Goal: Task Accomplishment & Management: Manage account settings

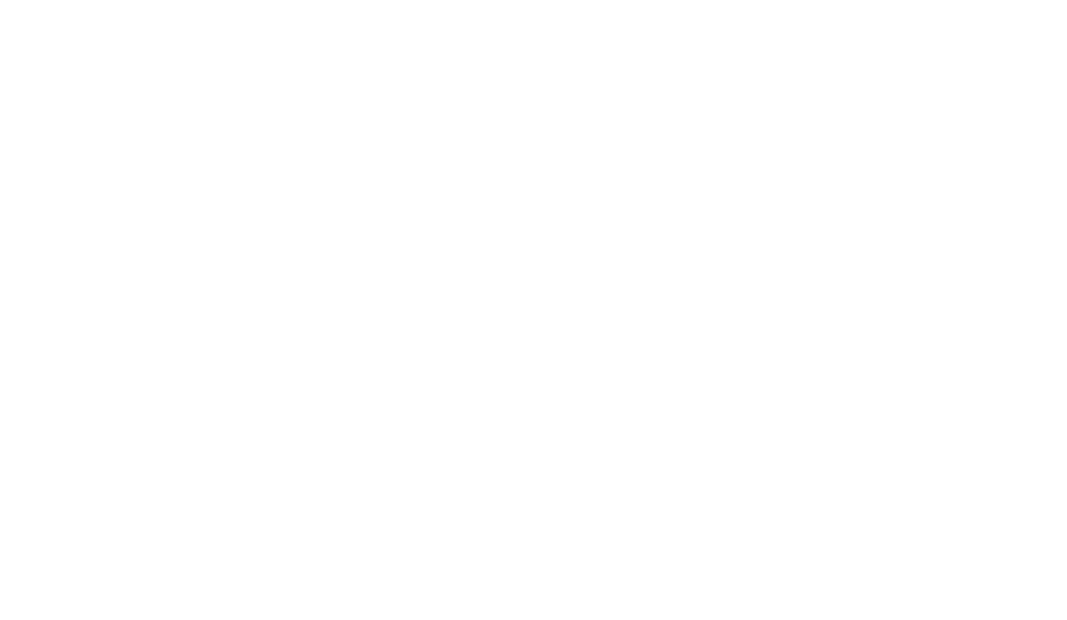
click at [818, 0] on html at bounding box center [533, 0] width 1067 height 0
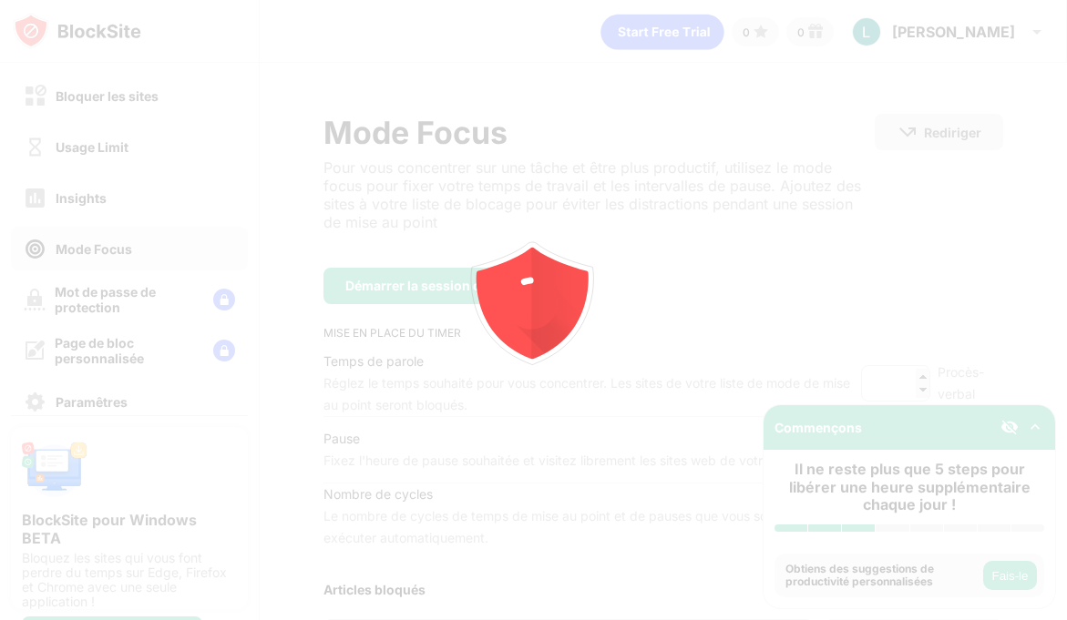
click at [944, 313] on div at bounding box center [533, 310] width 1067 height 620
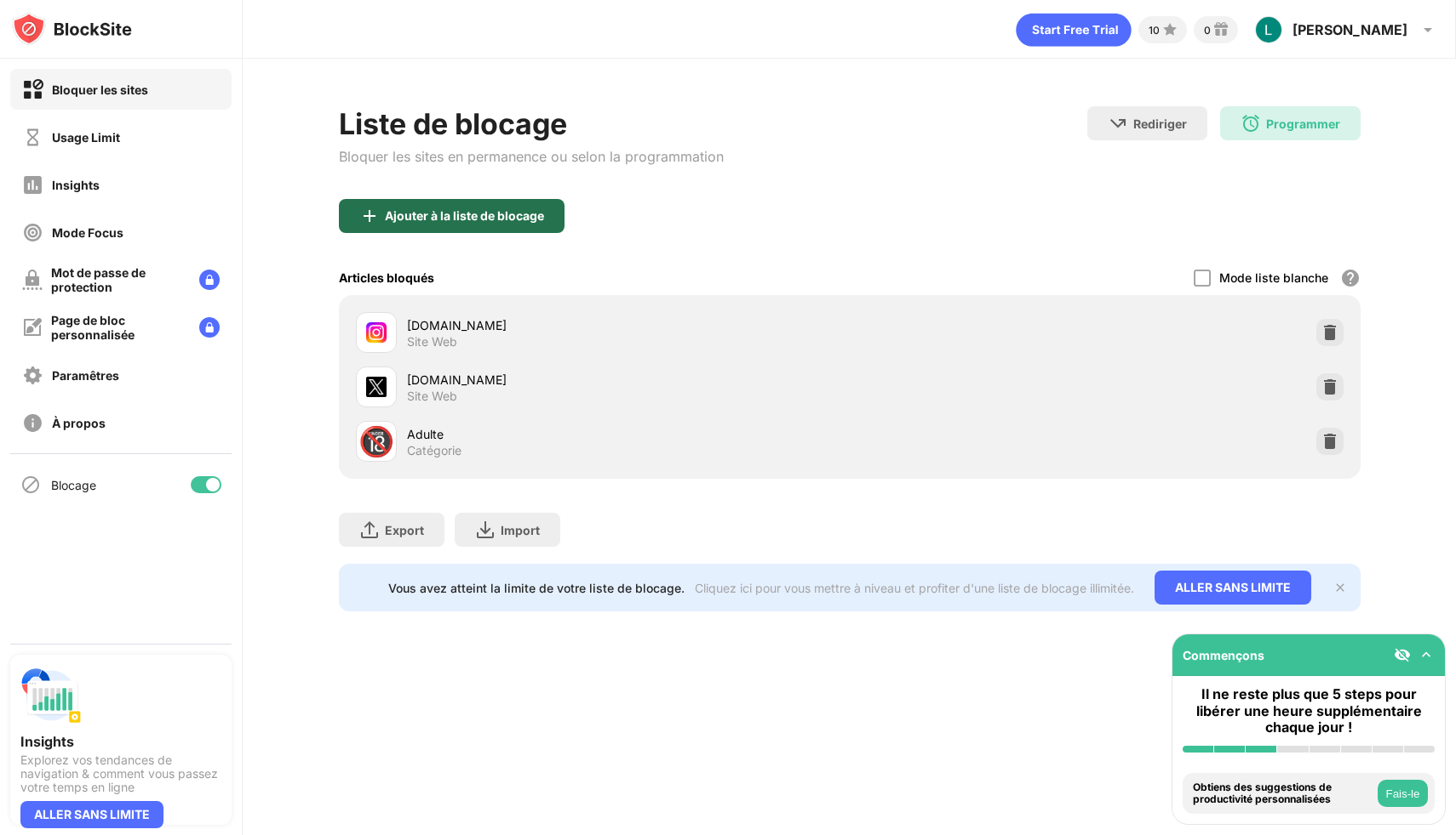
click at [537, 221] on div "Ajouter à la liste de blocage" at bounding box center [464, 216] width 159 height 14
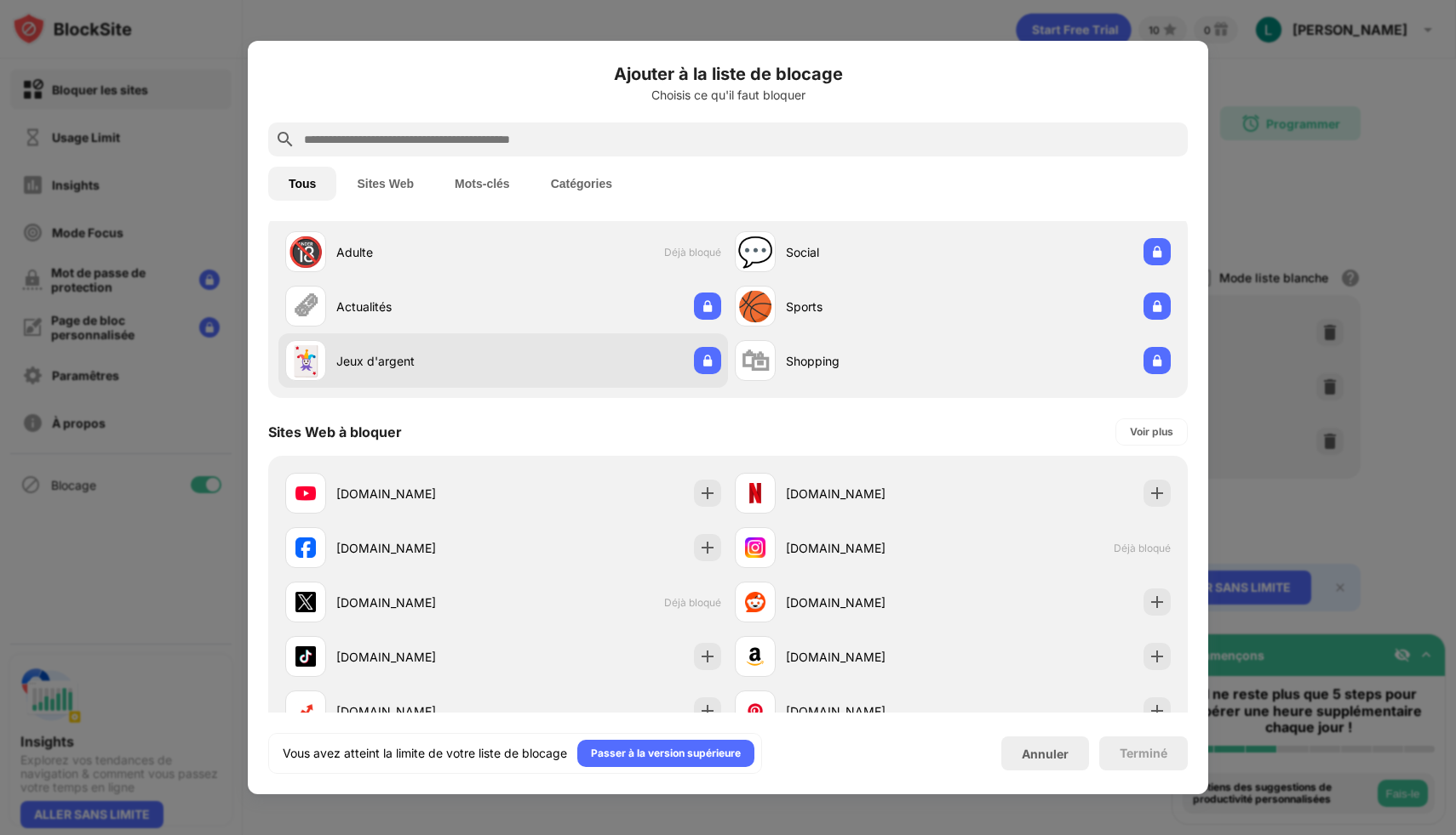
scroll to position [152, 0]
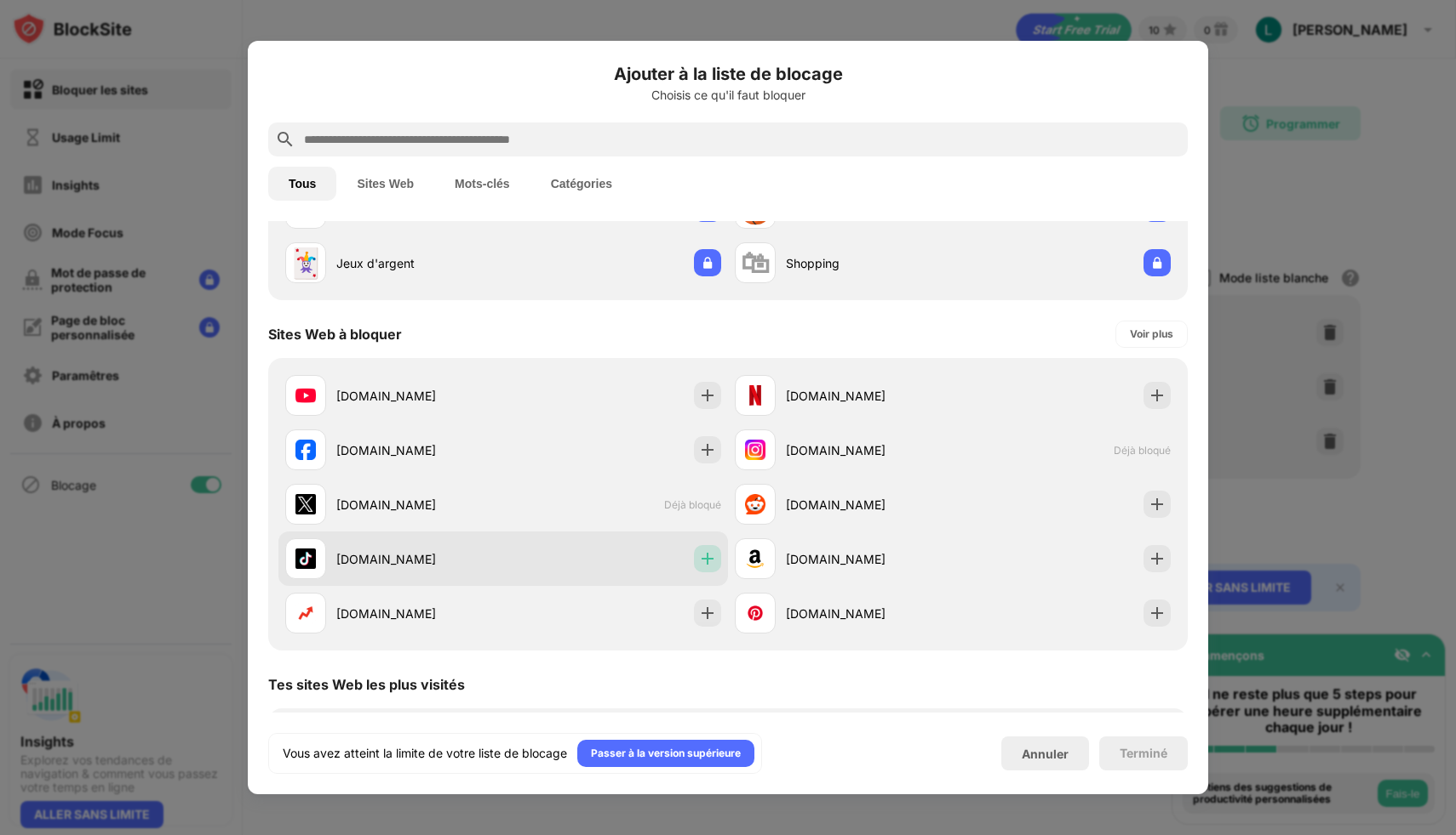
click at [702, 556] on img at bounding box center [707, 559] width 17 height 17
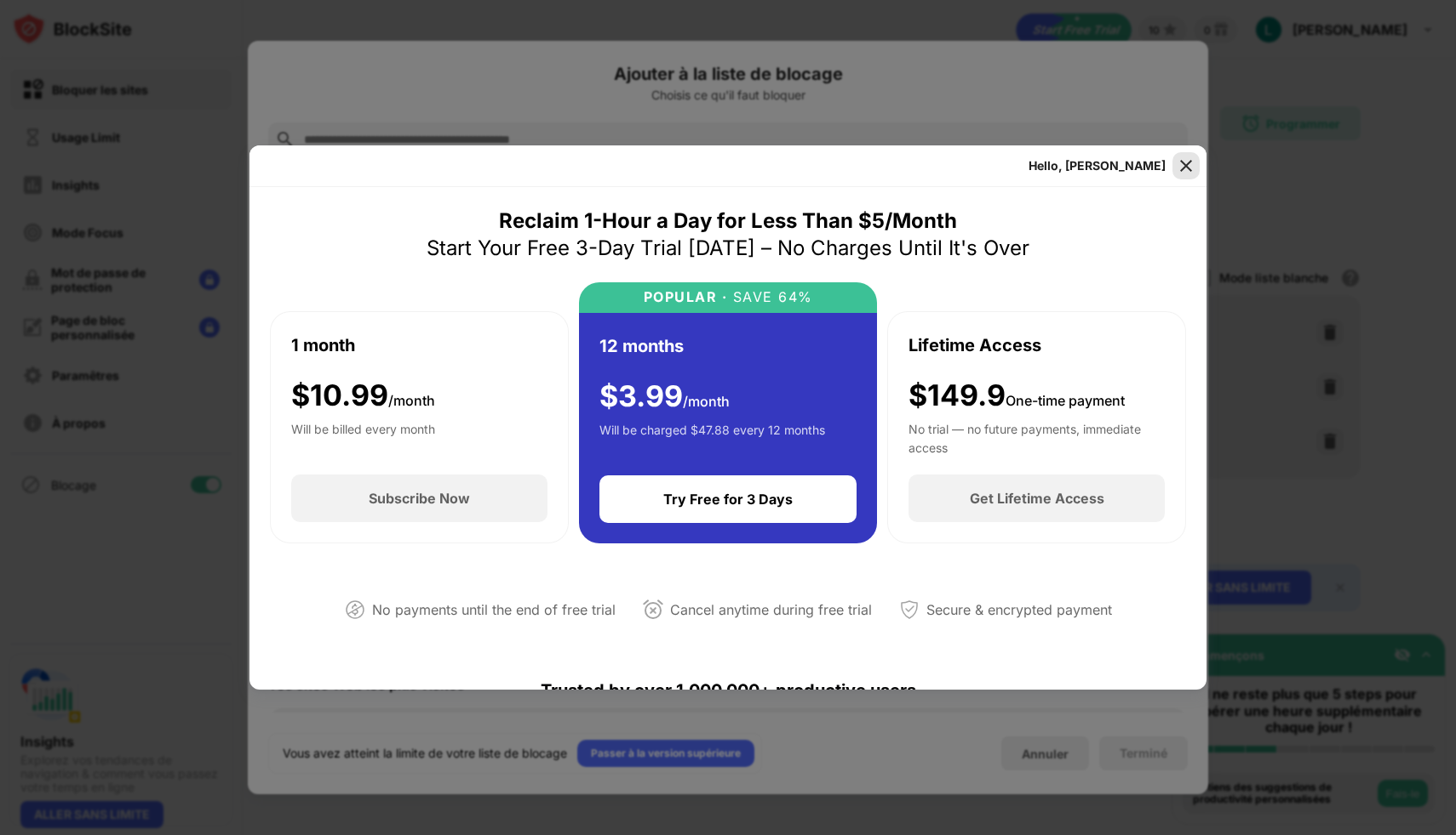
click at [1172, 163] on div at bounding box center [1185, 165] width 27 height 27
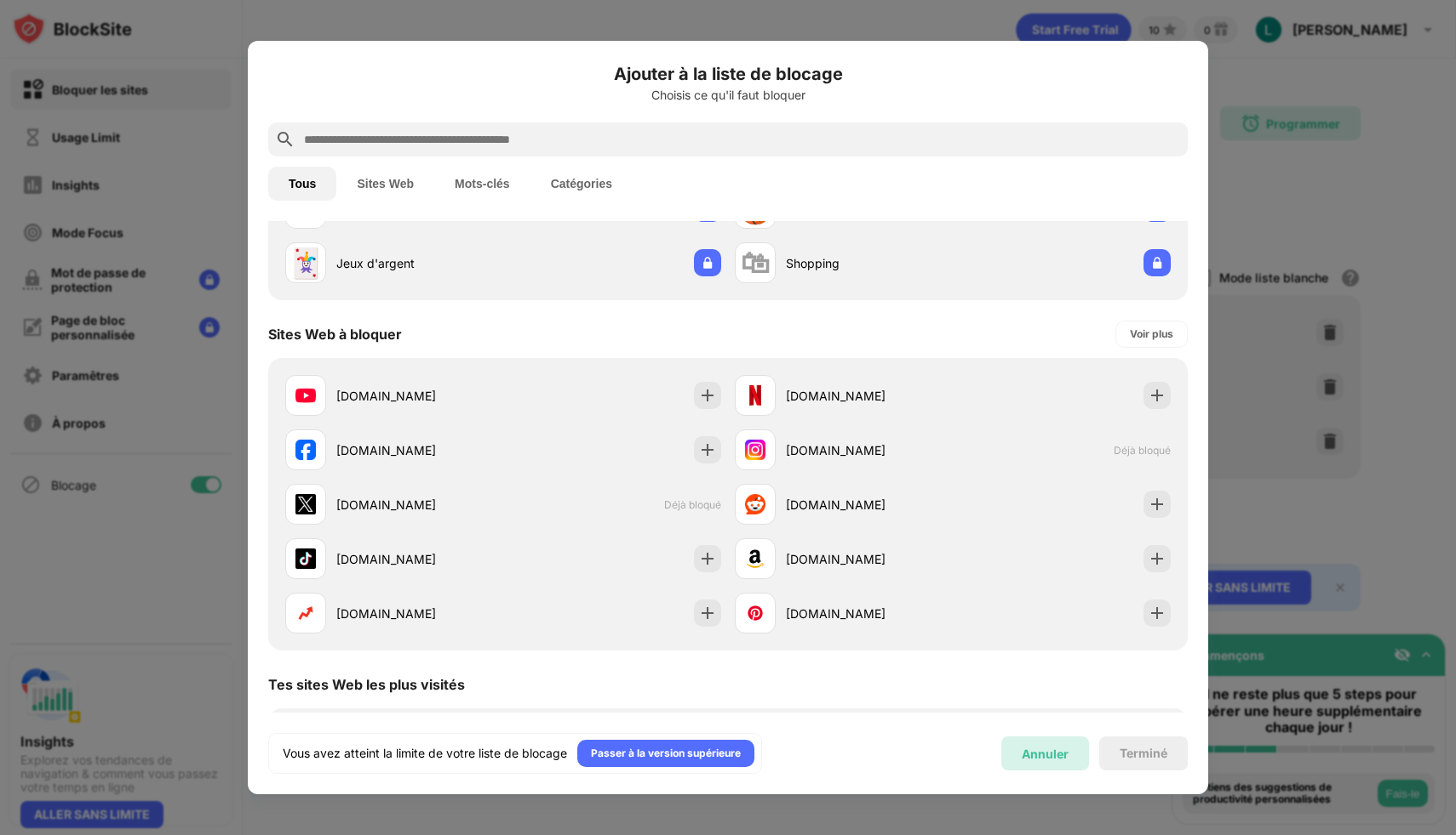
click at [1055, 757] on div "Annuler" at bounding box center [1045, 754] width 47 height 14
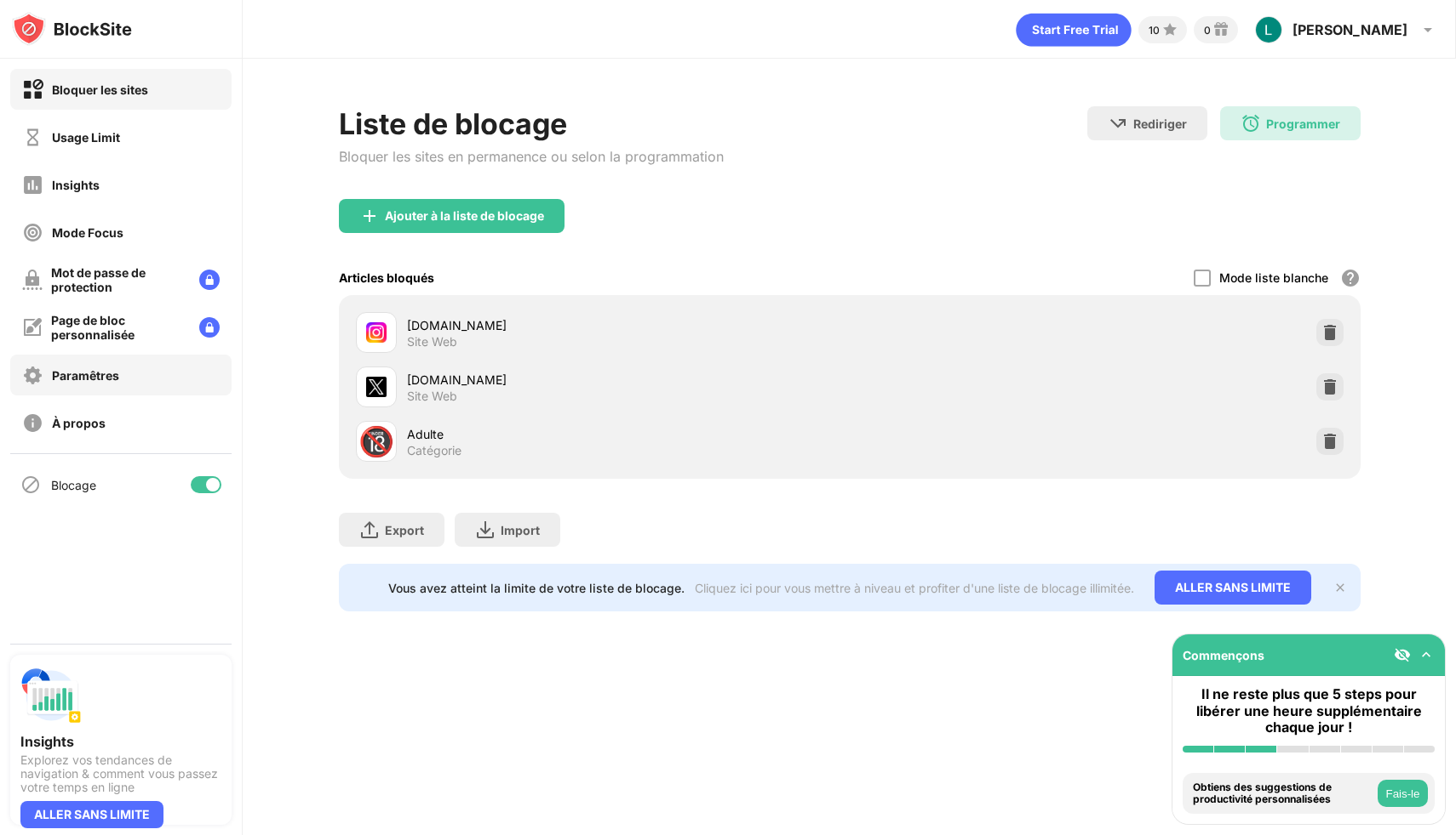
click at [107, 370] on div "Paramêtres" at bounding box center [86, 375] width 67 height 14
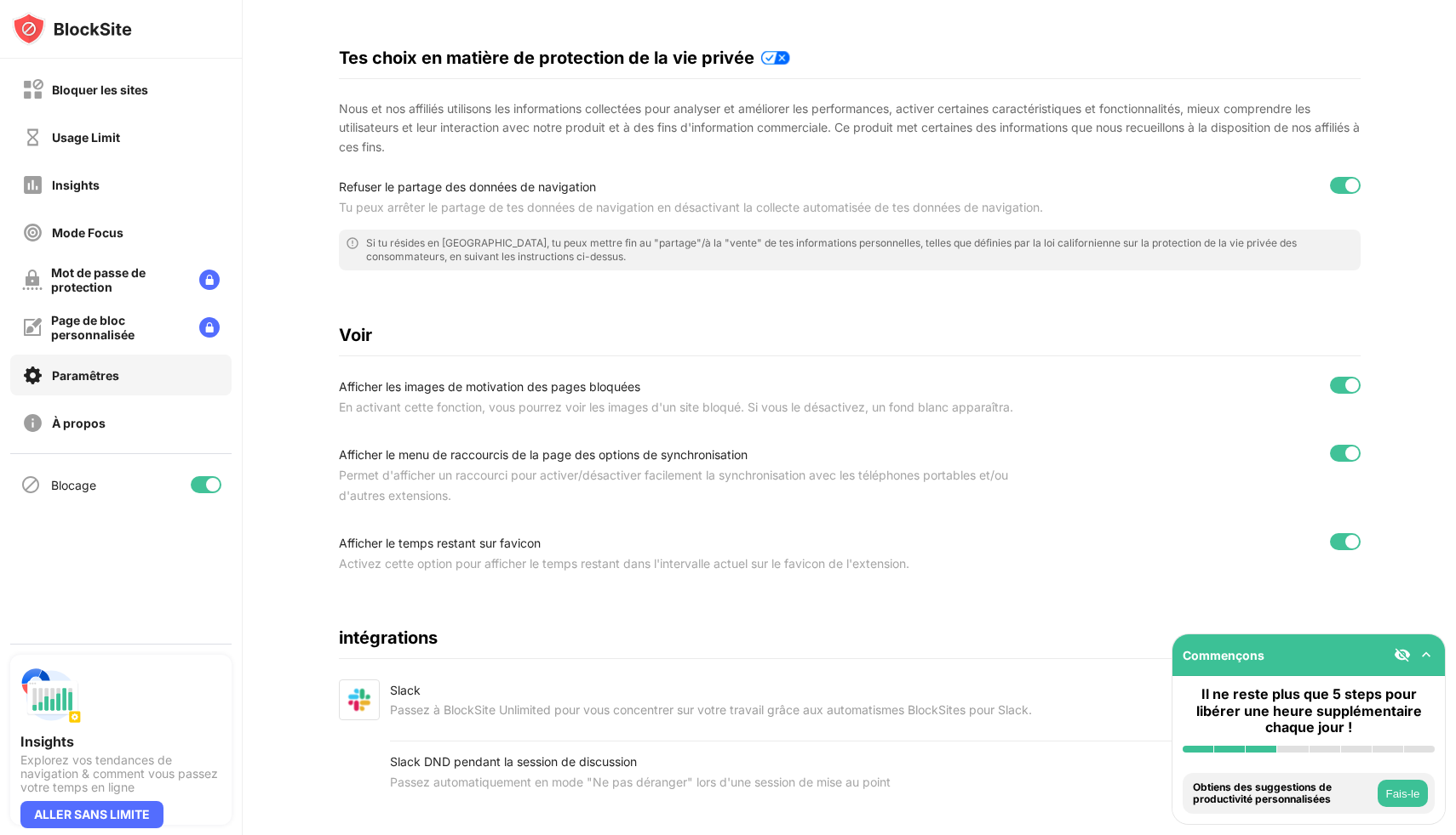
scroll to position [342, 0]
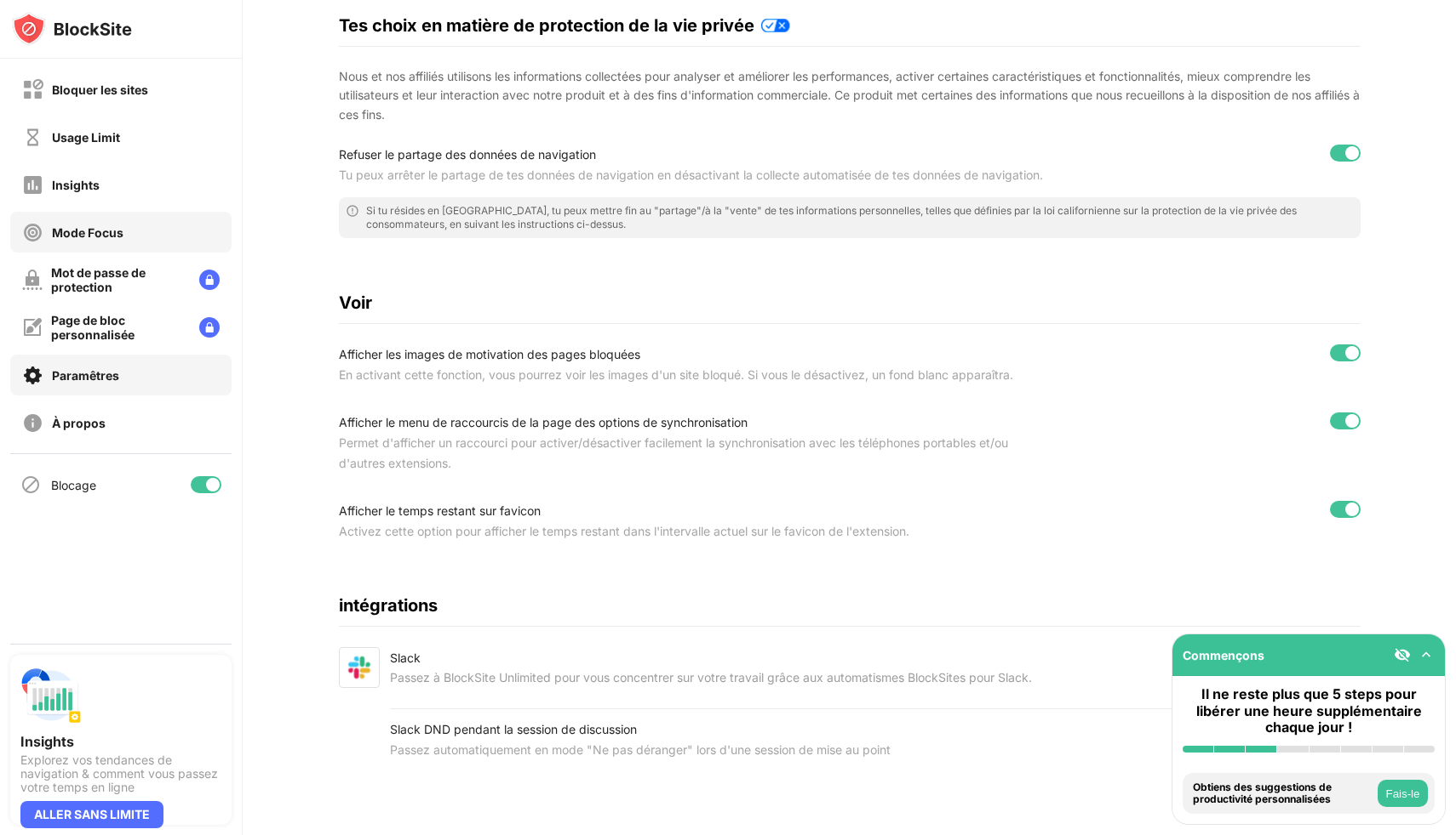
click at [72, 233] on div "Mode Focus" at bounding box center [88, 232] width 72 height 14
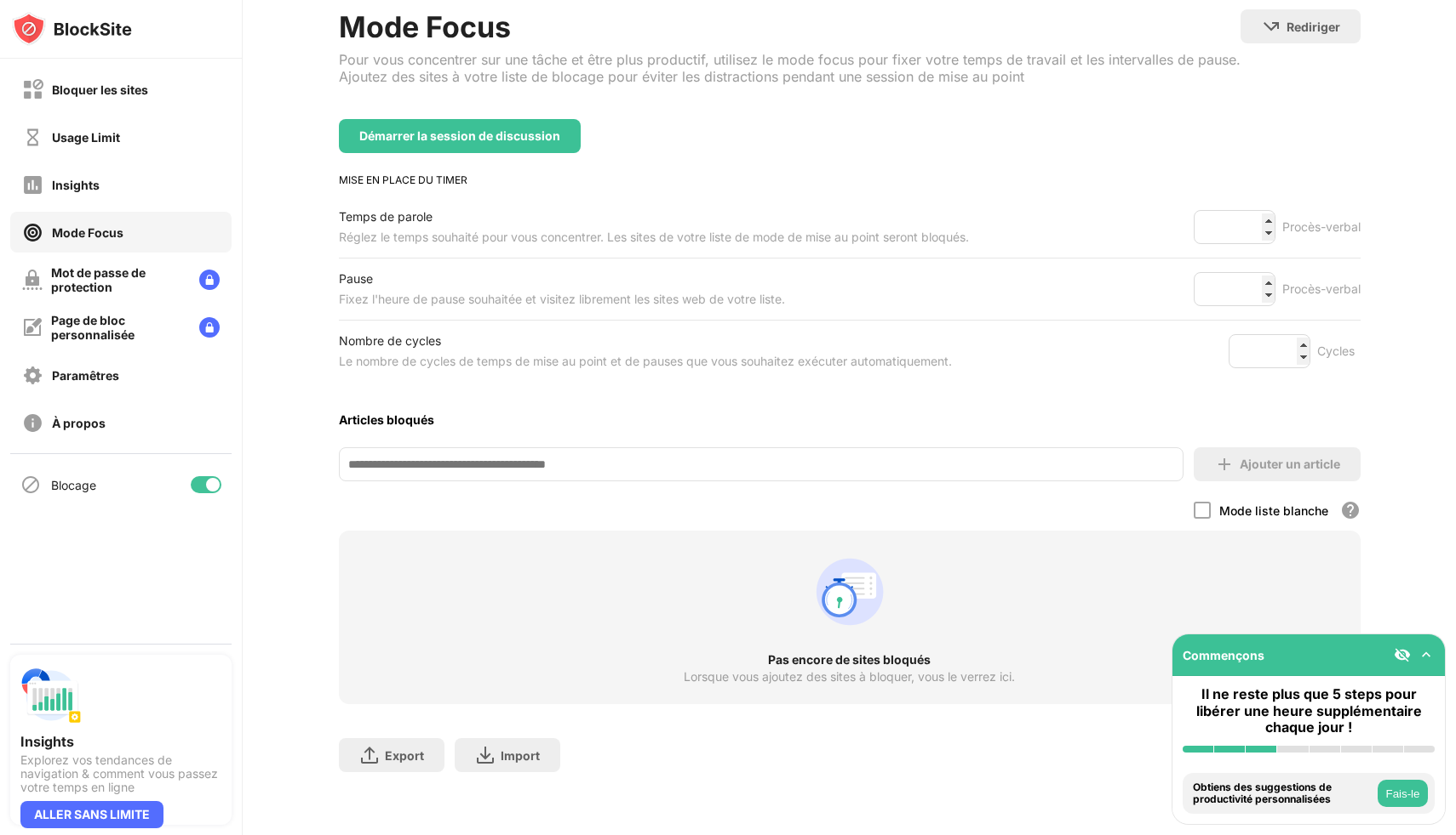
click at [550, 453] on input at bounding box center [762, 464] width 845 height 34
click at [177, 187] on div "Insights" at bounding box center [121, 185] width 221 height 41
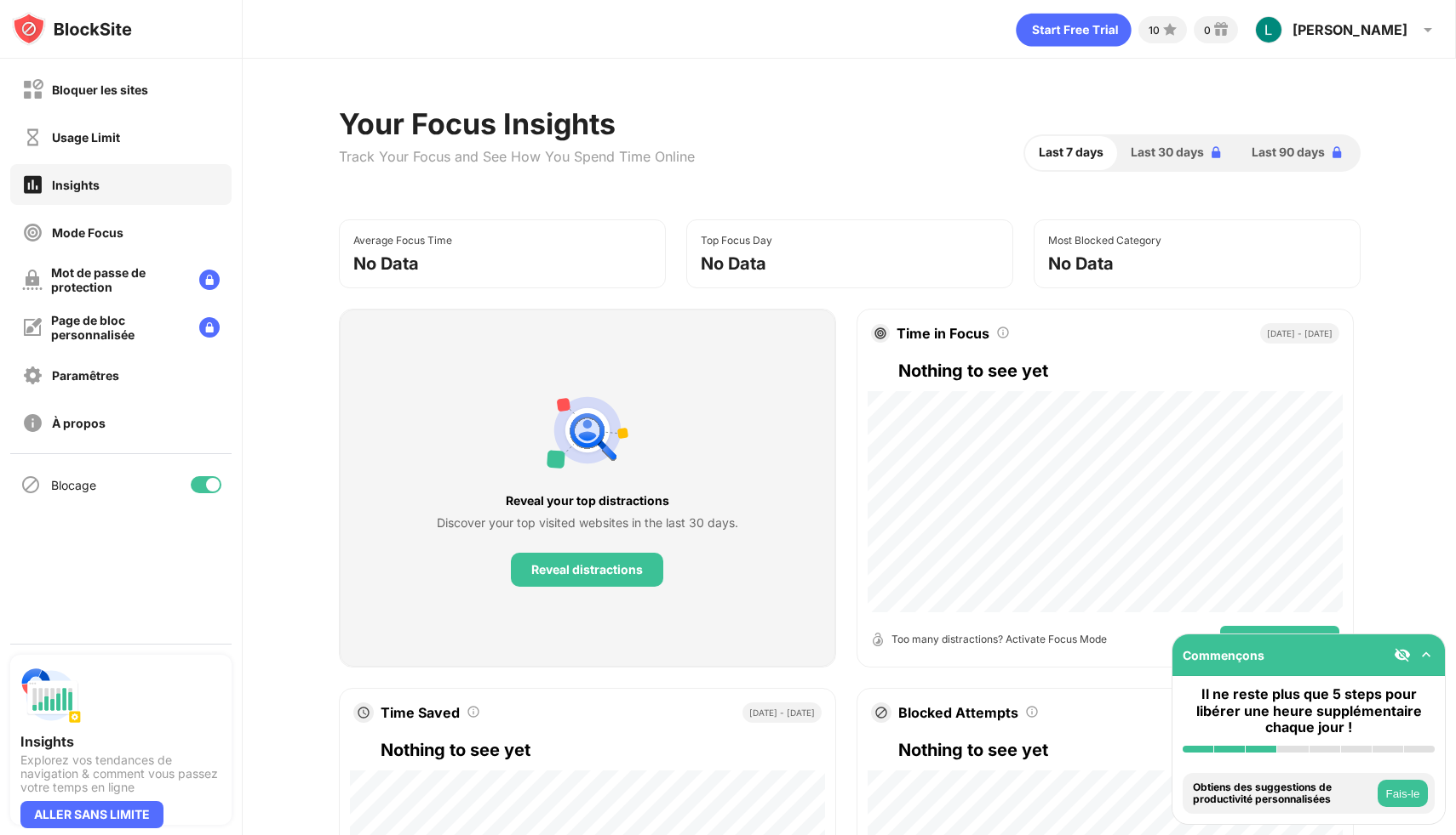
click at [146, 127] on div "Usage Limit" at bounding box center [121, 137] width 221 height 41
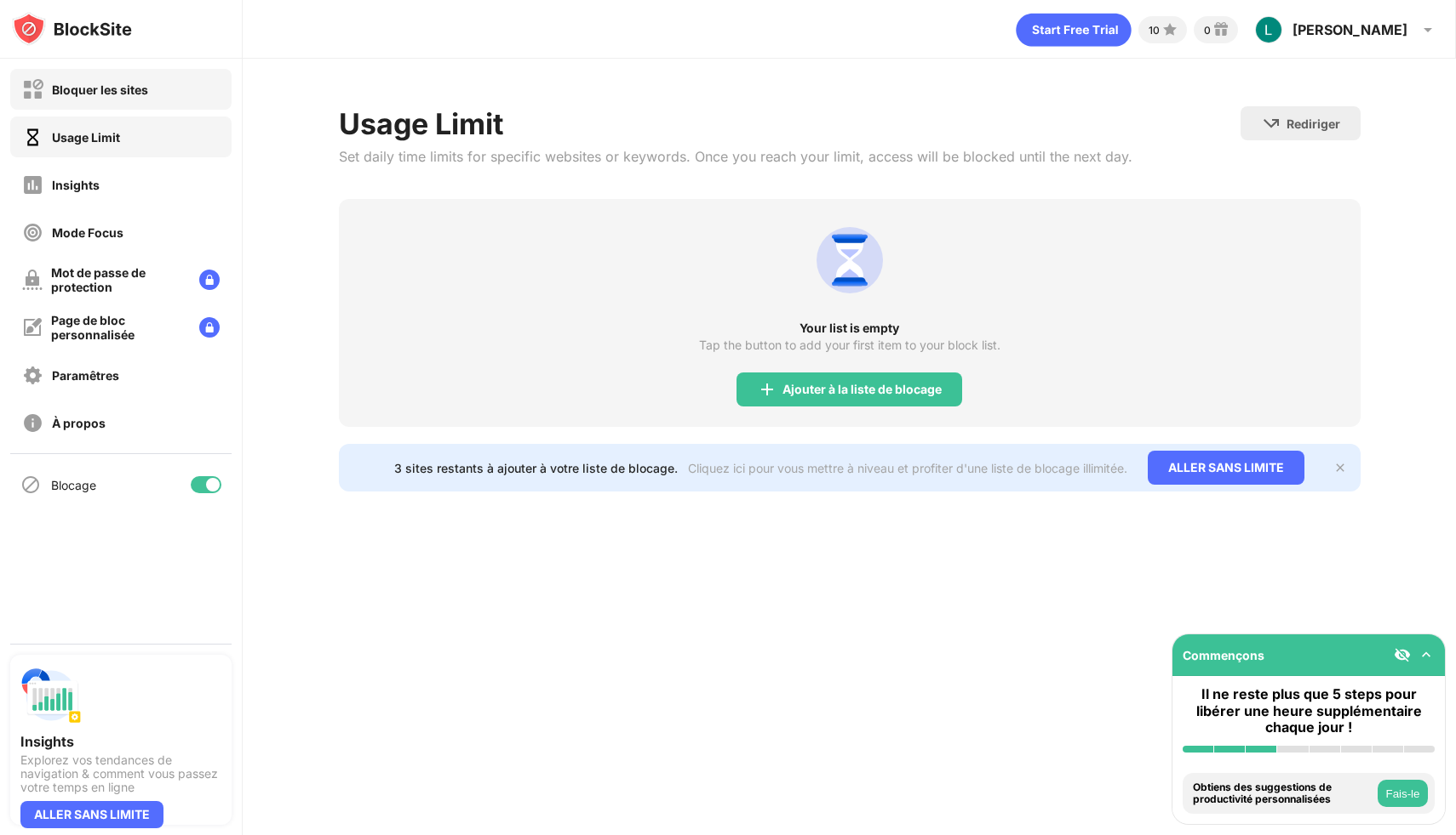
click at [145, 84] on div "Bloquer les sites" at bounding box center [100, 89] width 96 height 14
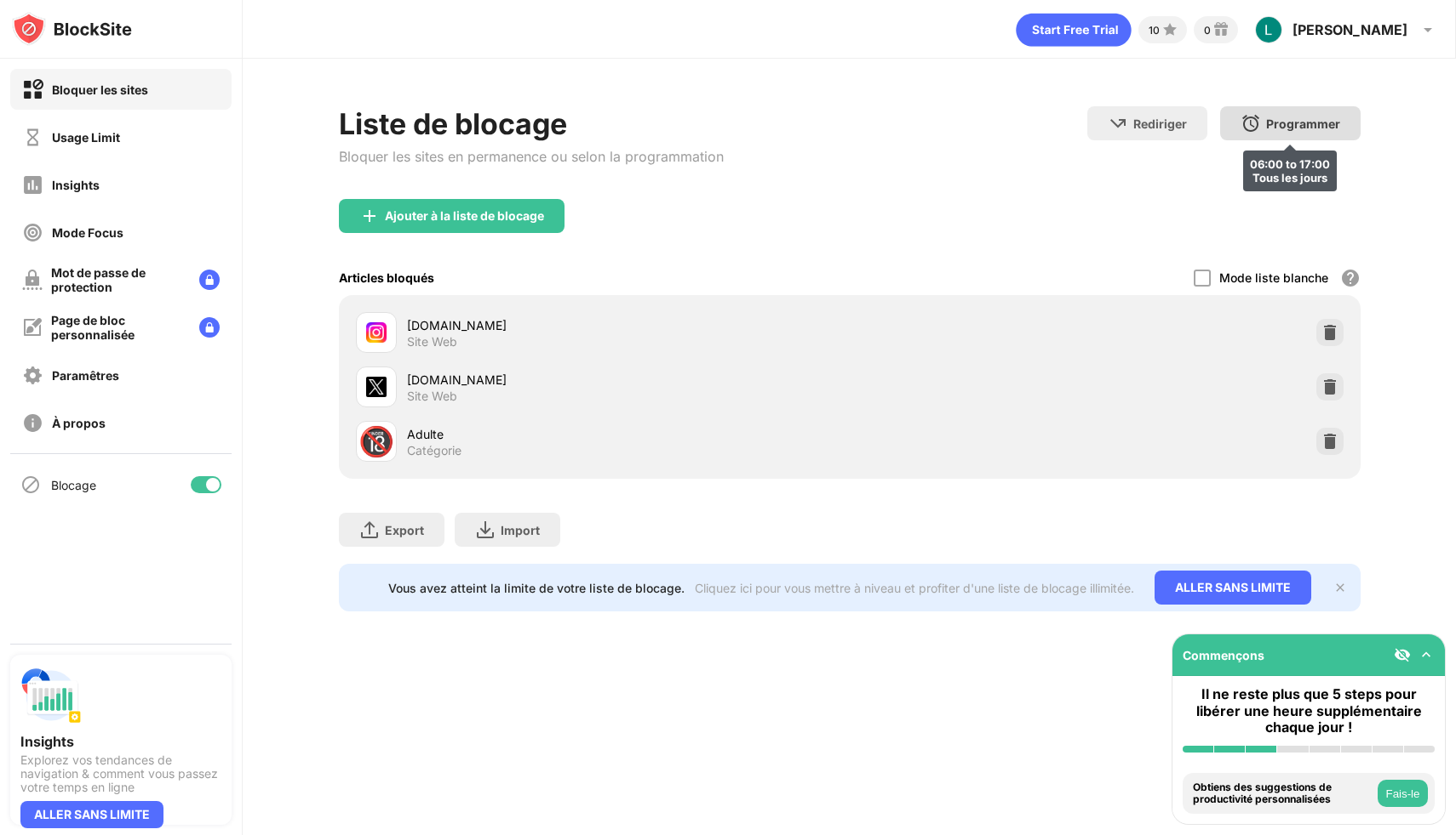
click at [1304, 127] on div "Programmer" at bounding box center [1302, 123] width 74 height 14
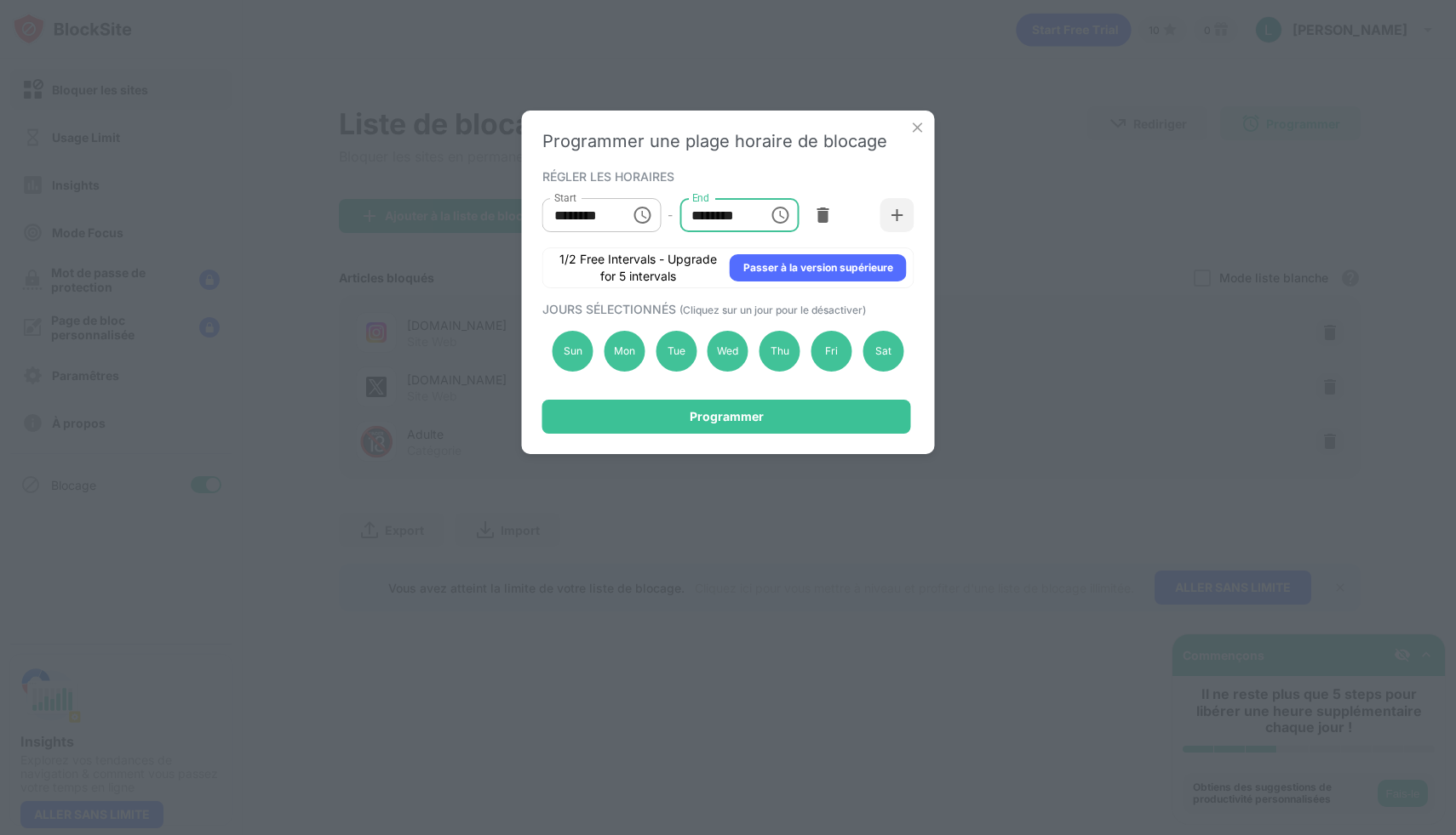
click at [751, 212] on input "********" at bounding box center [718, 215] width 77 height 34
type input "********"
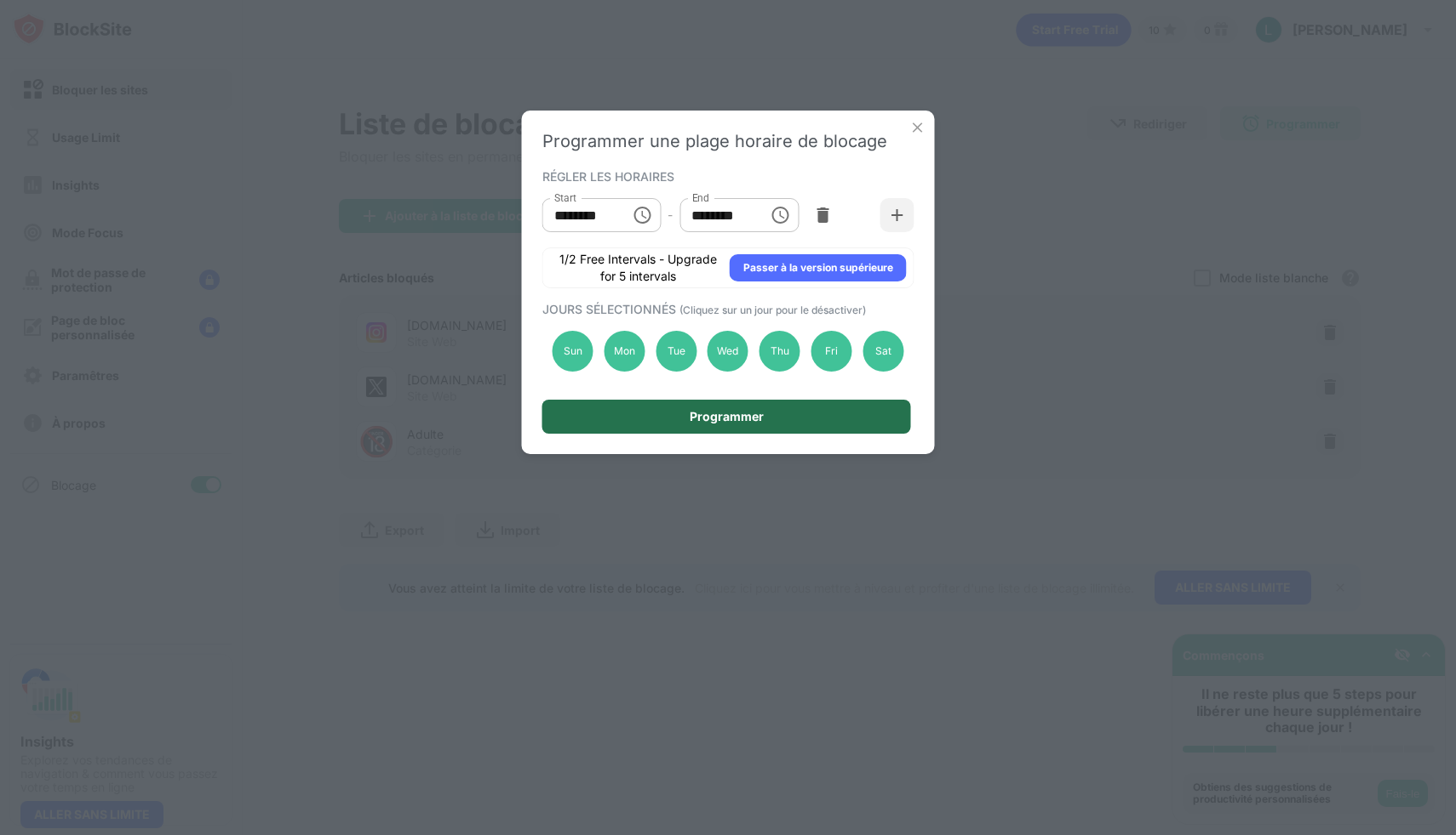
click at [756, 417] on div "Programmer" at bounding box center [726, 417] width 74 height 14
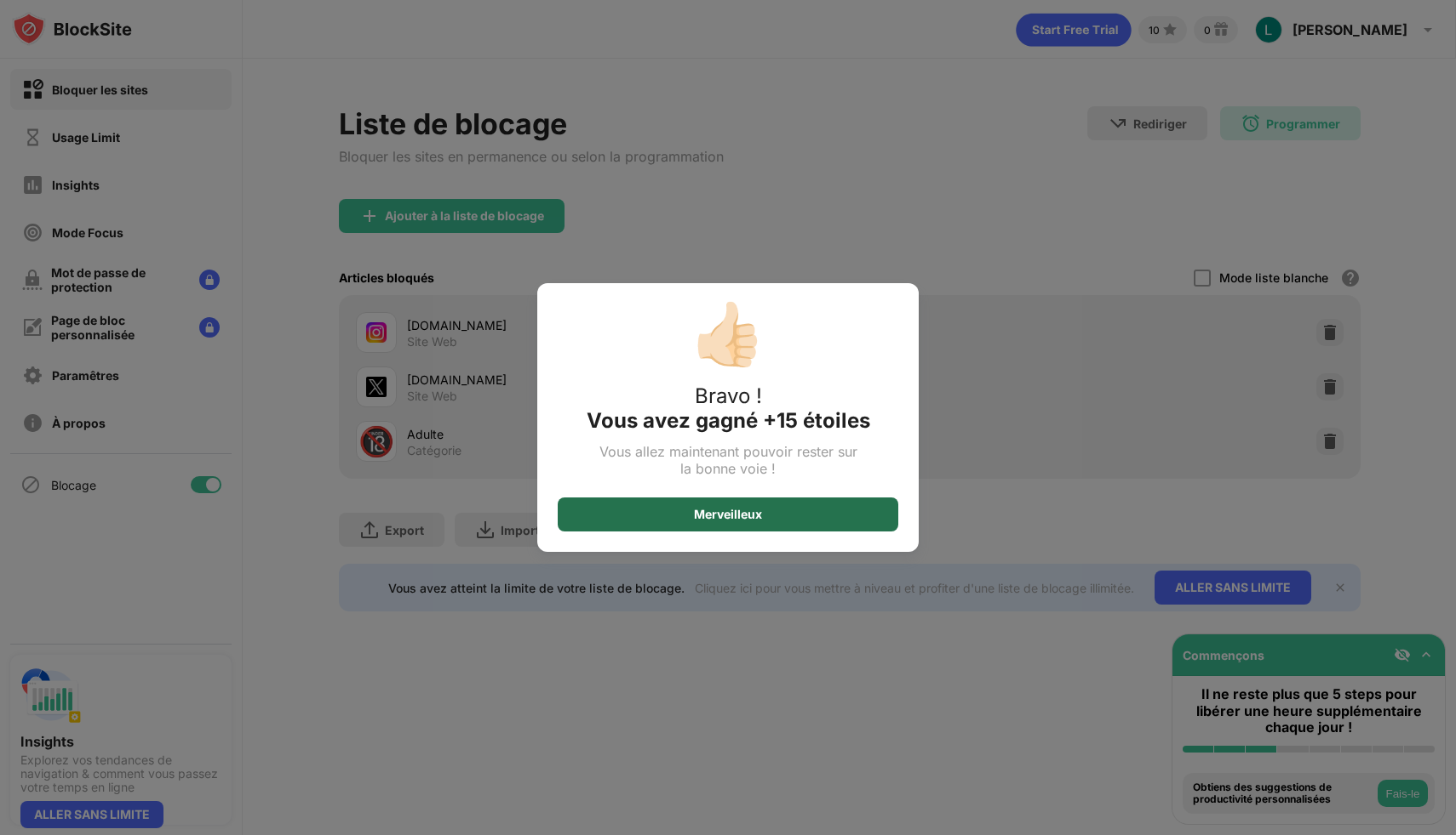
click at [800, 525] on div "Merveilleux" at bounding box center [728, 515] width 340 height 34
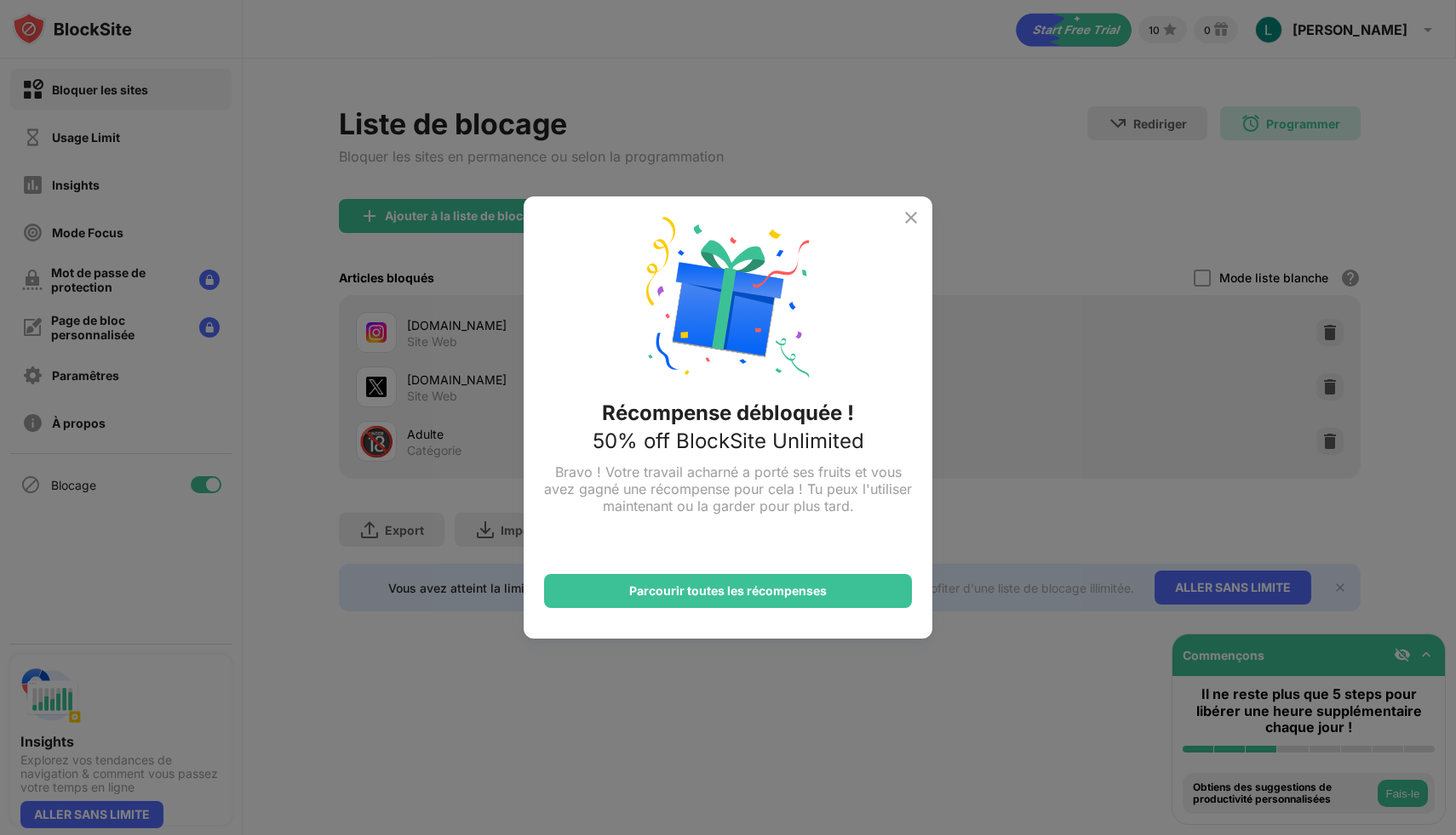
click at [908, 217] on img at bounding box center [911, 218] width 21 height 21
